Goal: Transaction & Acquisition: Purchase product/service

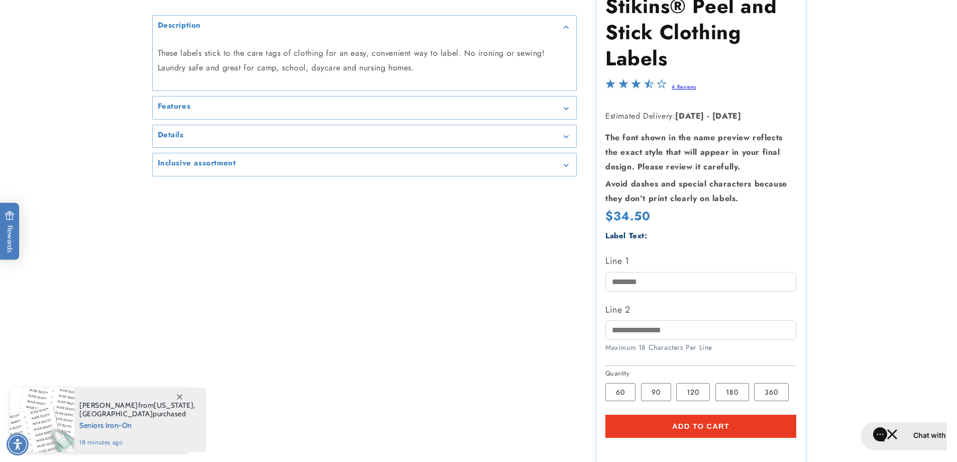
scroll to position [151, 0]
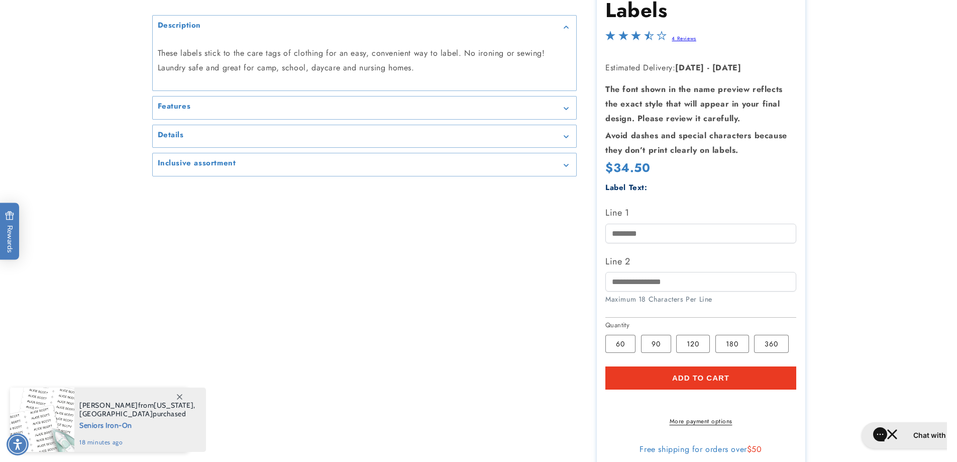
click at [702, 380] on span "Add to cart" at bounding box center [700, 377] width 57 height 9
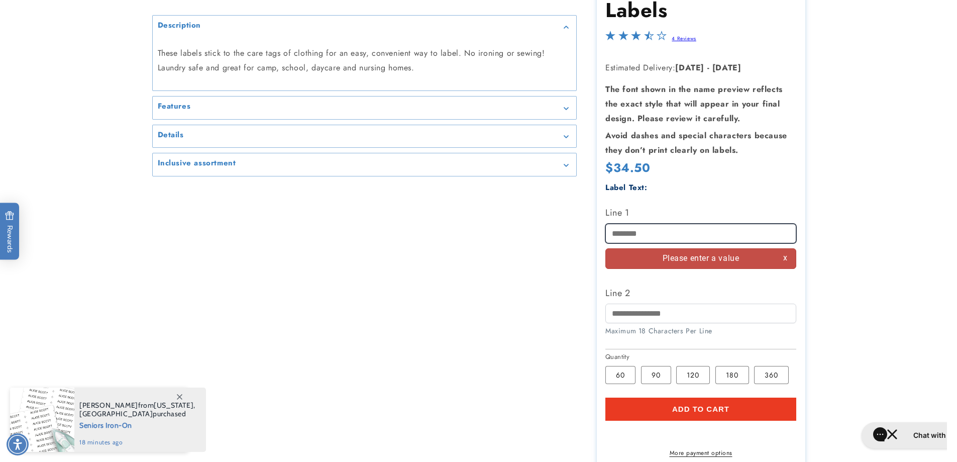
scroll to position [0, 0]
click at [670, 233] on input "Line 1" at bounding box center [700, 234] width 191 height 20
type input "****"
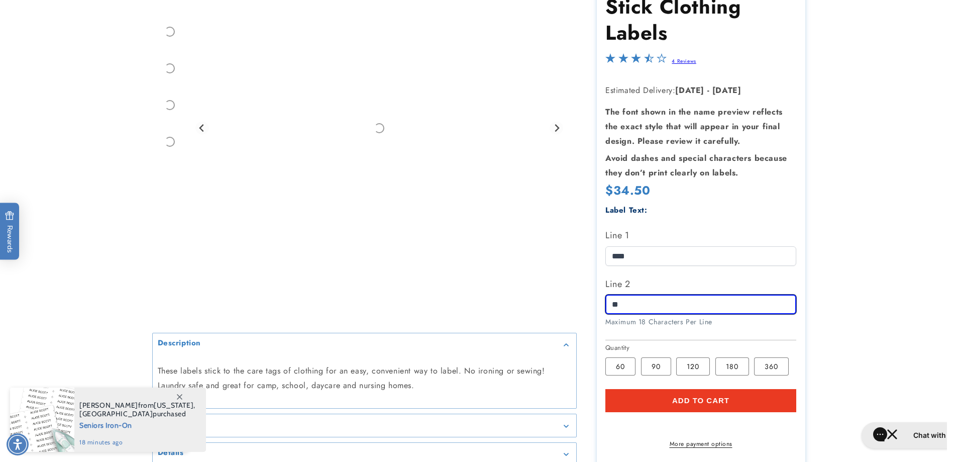
type input "*"
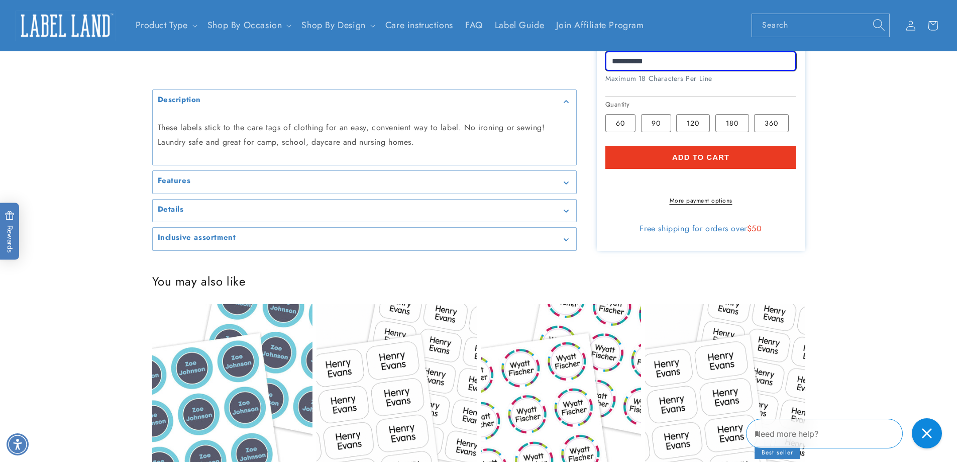
scroll to position [253, 0]
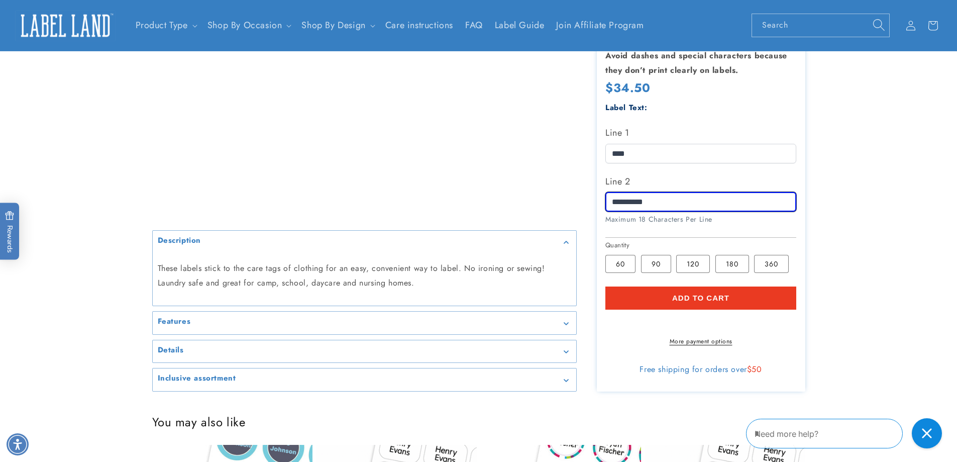
type input "**********"
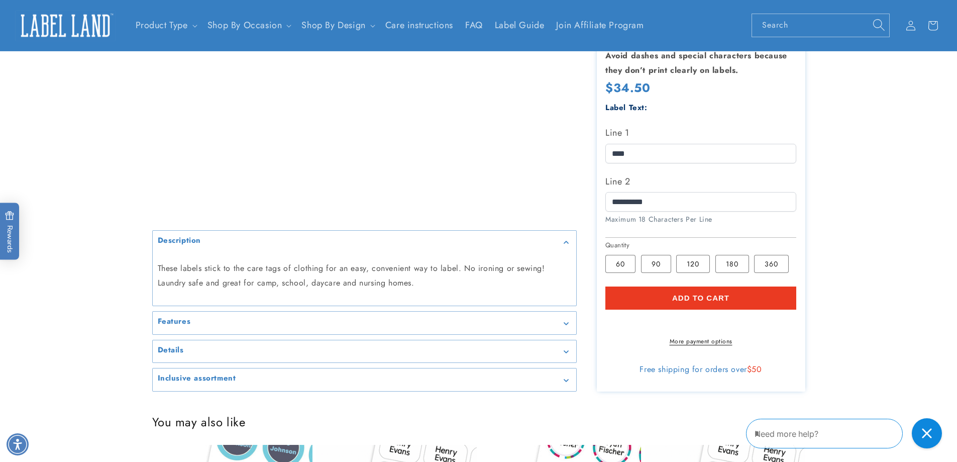
click at [720, 293] on span "Add to cart" at bounding box center [700, 297] width 57 height 9
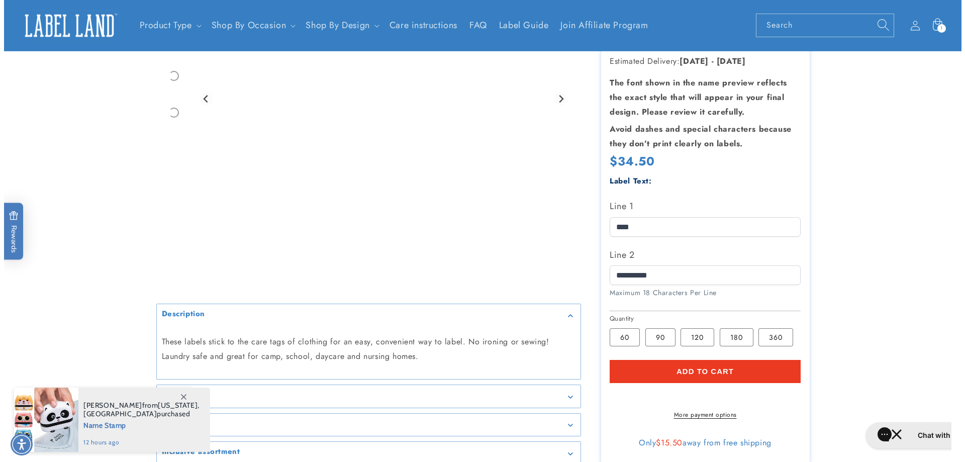
scroll to position [0, 0]
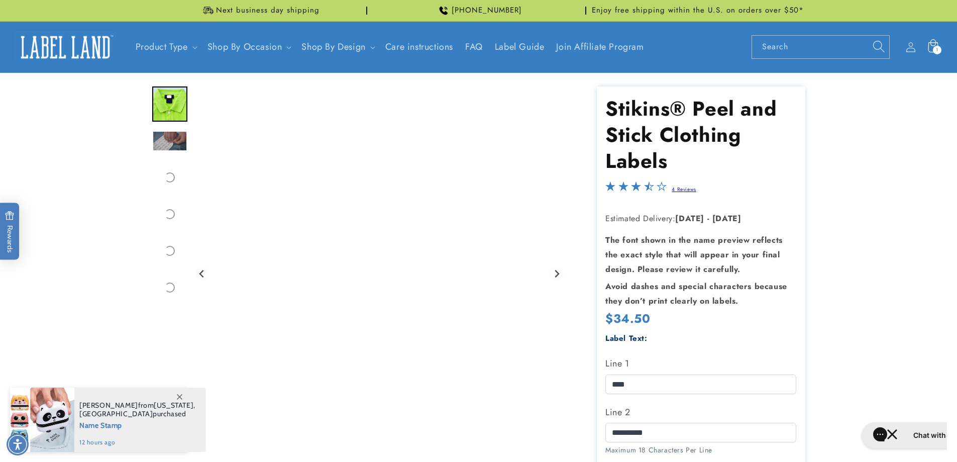
click at [934, 52] on div "1 1 item" at bounding box center [937, 50] width 9 height 9
